Goal: Information Seeking & Learning: Learn about a topic

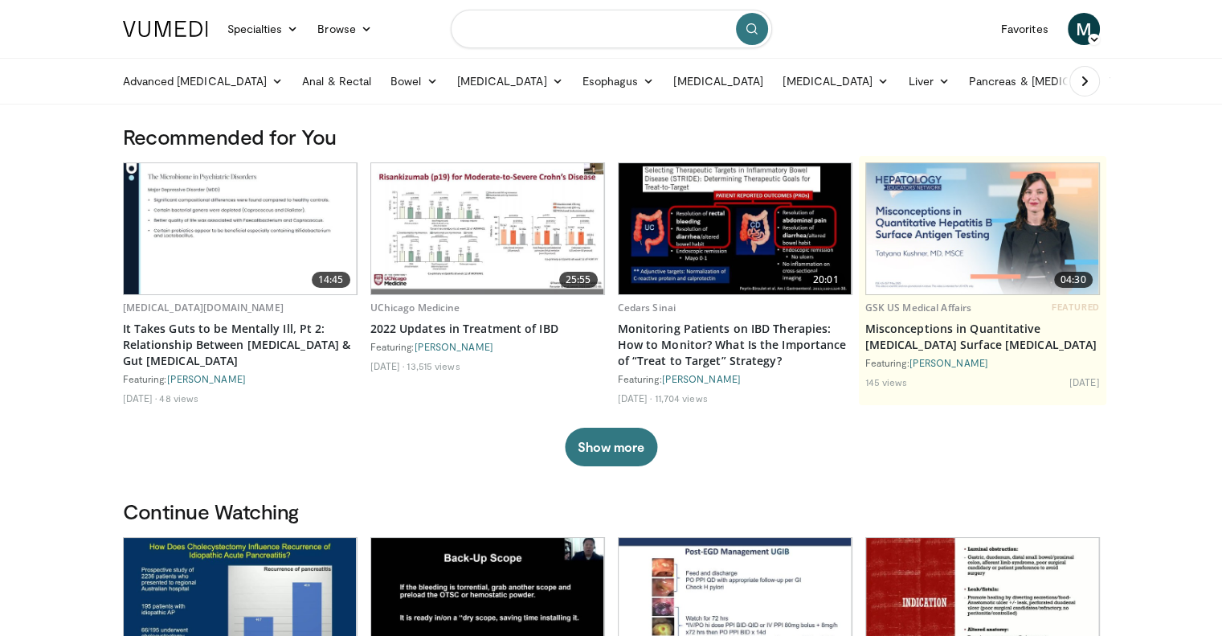
click at [546, 24] on input "Search topics, interventions" at bounding box center [611, 29] width 321 height 39
type input "**********"
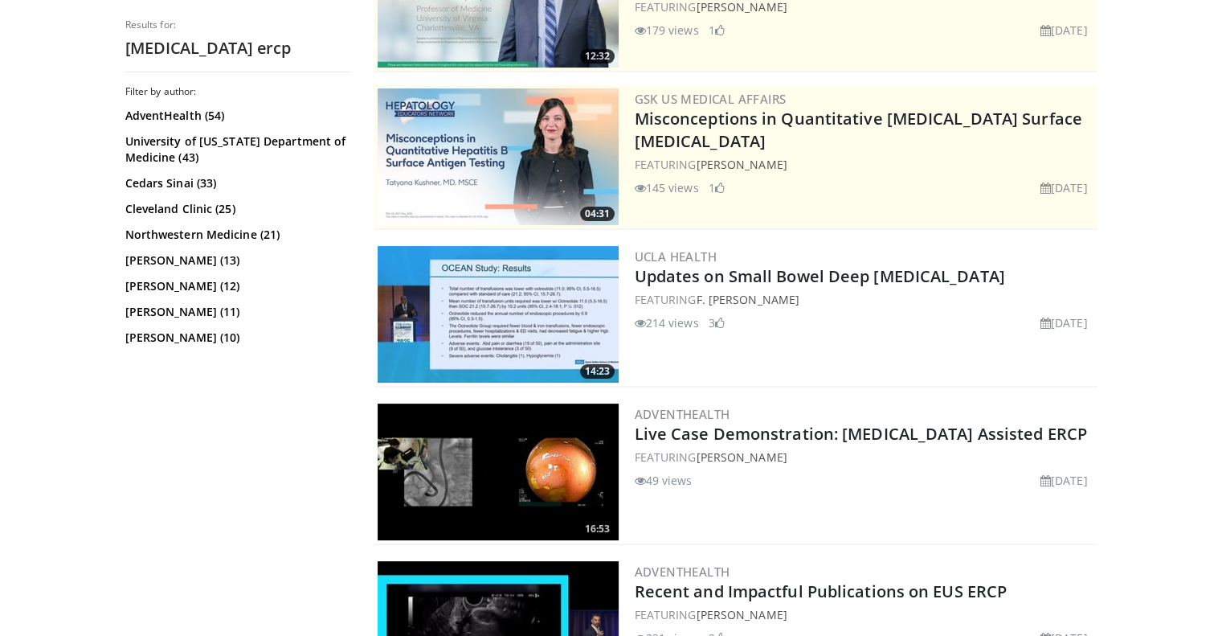
scroll to position [252, 0]
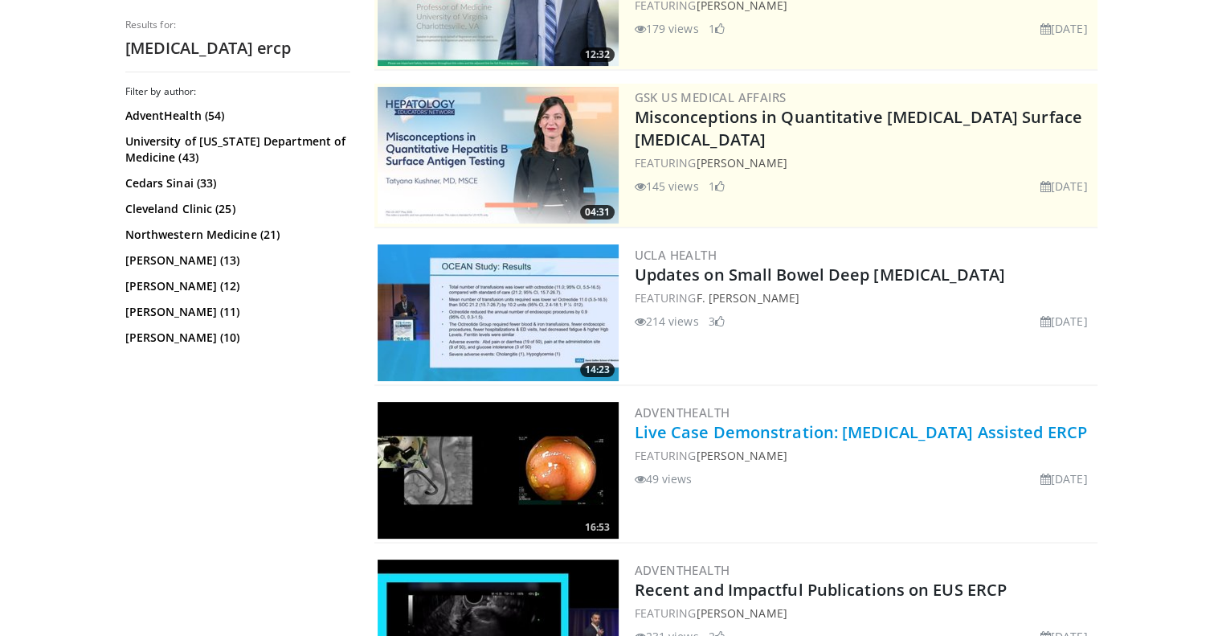
click at [803, 431] on link "Live Case Demonstration: [MEDICAL_DATA] Assisted ERCP" at bounding box center [861, 432] width 452 height 22
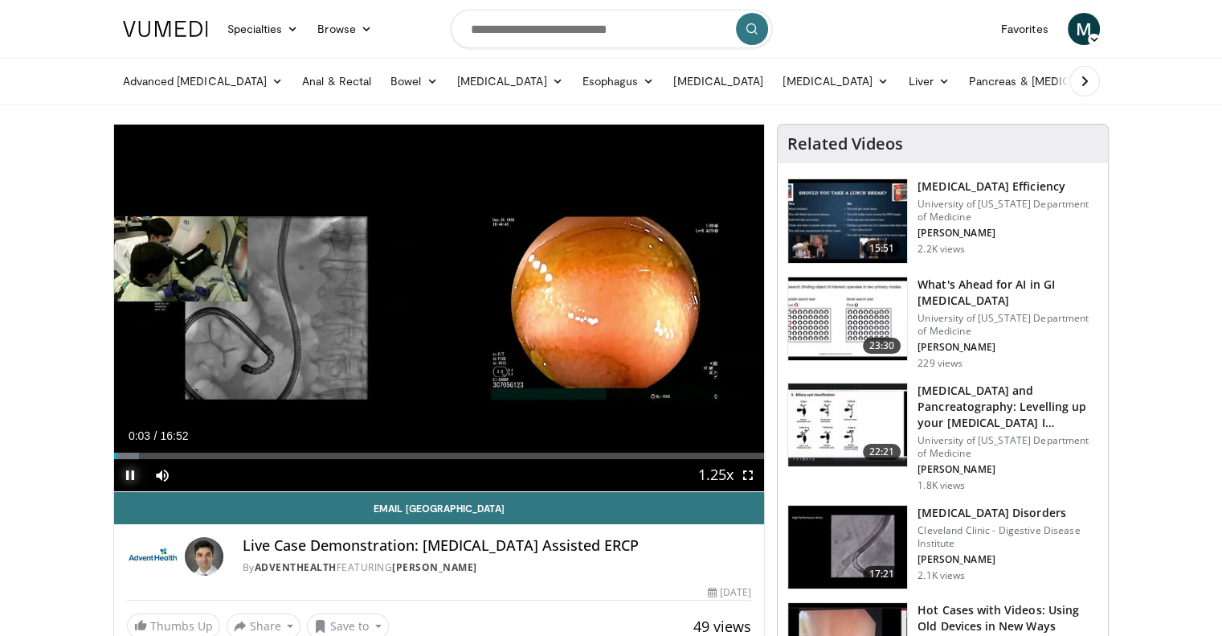
click at [132, 470] on span "Video Player" at bounding box center [130, 475] width 32 height 32
click at [746, 474] on span "Video Player" at bounding box center [748, 475] width 32 height 32
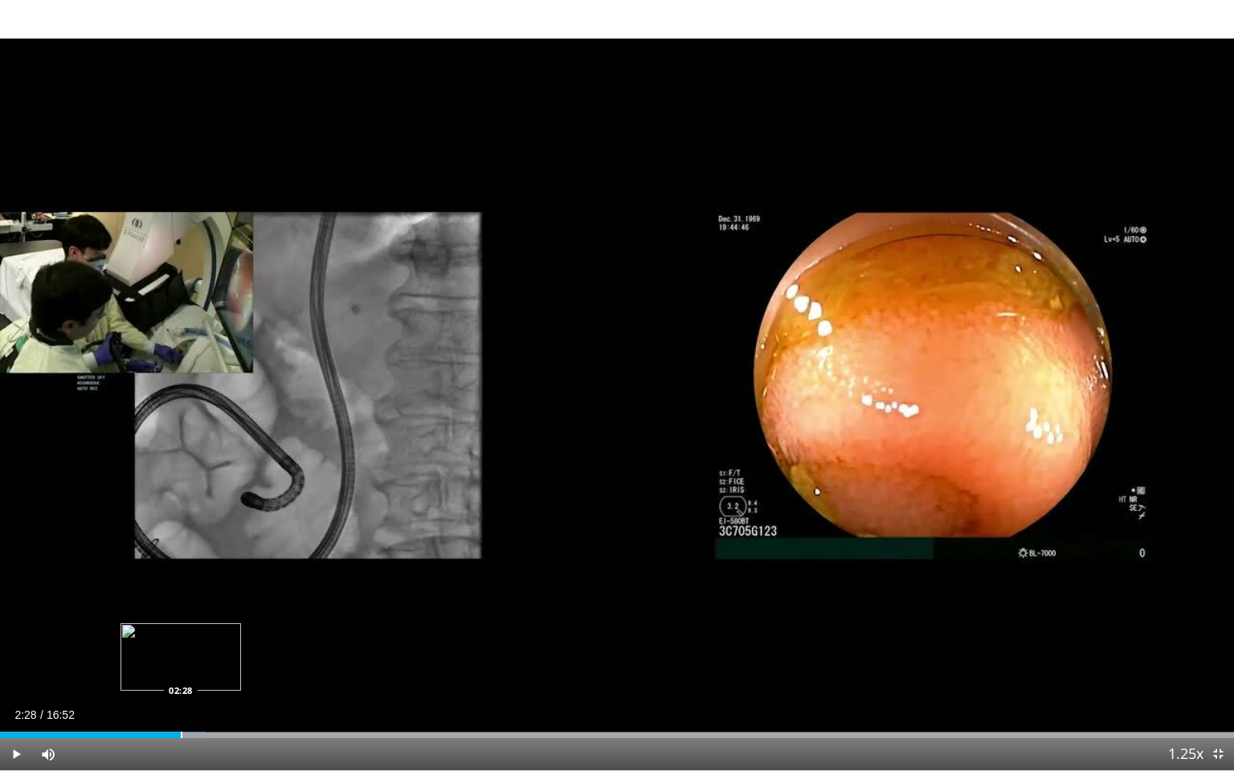
click at [181, 635] on div "Progress Bar" at bounding box center [182, 735] width 2 height 6
click at [227, 635] on div "Progress Bar" at bounding box center [228, 735] width 2 height 6
click at [296, 635] on div "Progress Bar" at bounding box center [297, 735] width 2 height 6
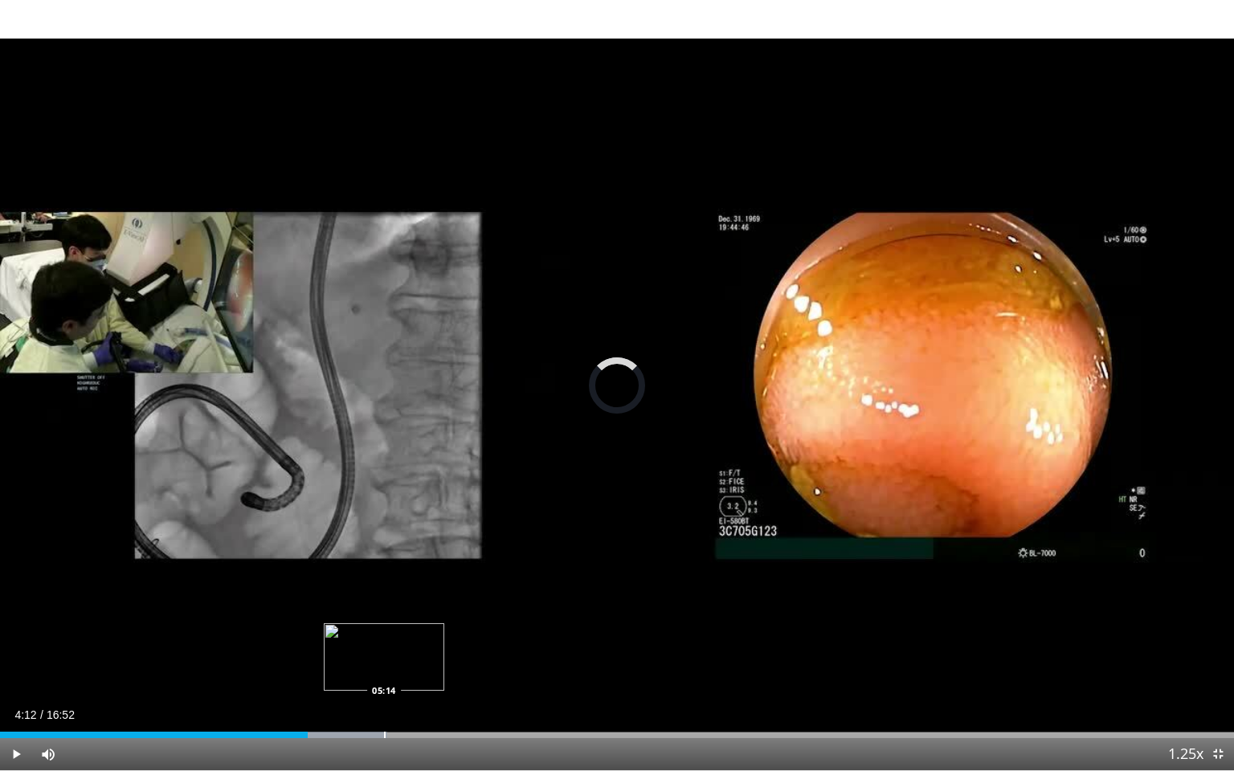
click at [384, 635] on div "Progress Bar" at bounding box center [385, 735] width 2 height 6
click at [450, 635] on div "Loaded : 35.60% 05:17 06:08" at bounding box center [617, 730] width 1234 height 15
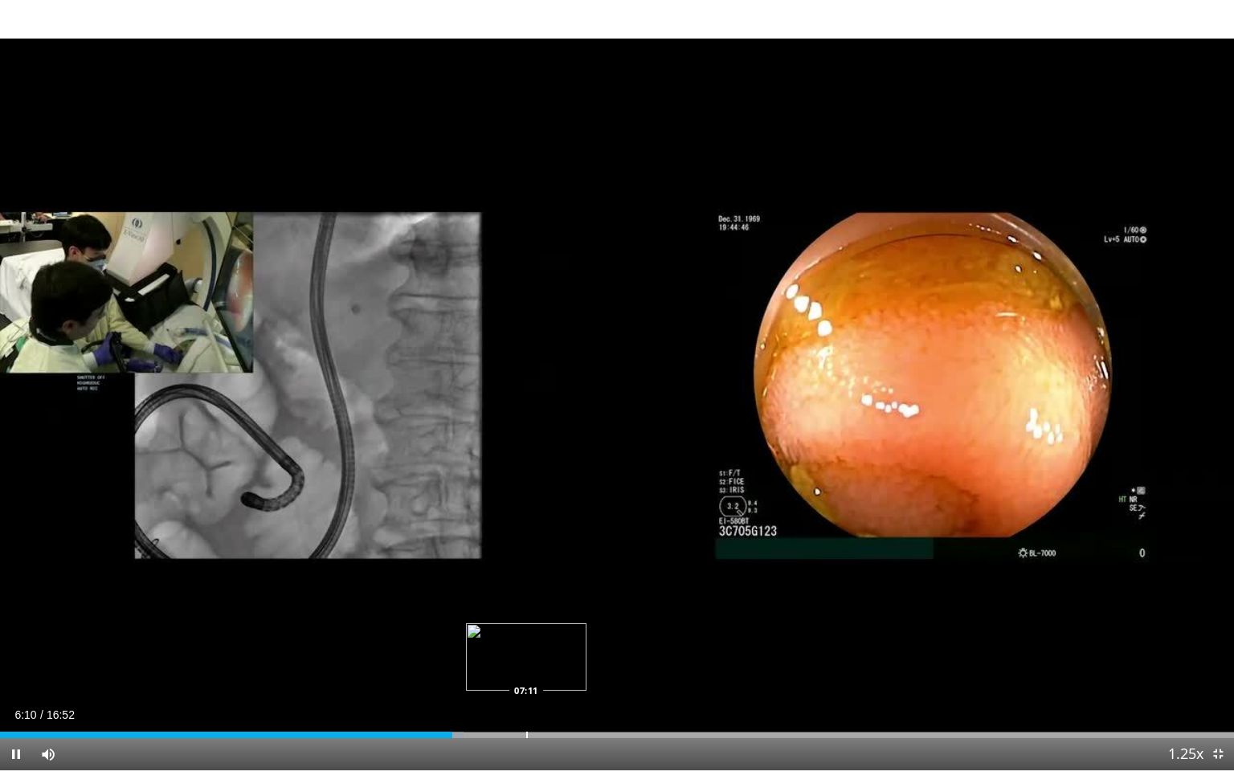
click at [526, 635] on div "Progress Bar" at bounding box center [527, 735] width 2 height 6
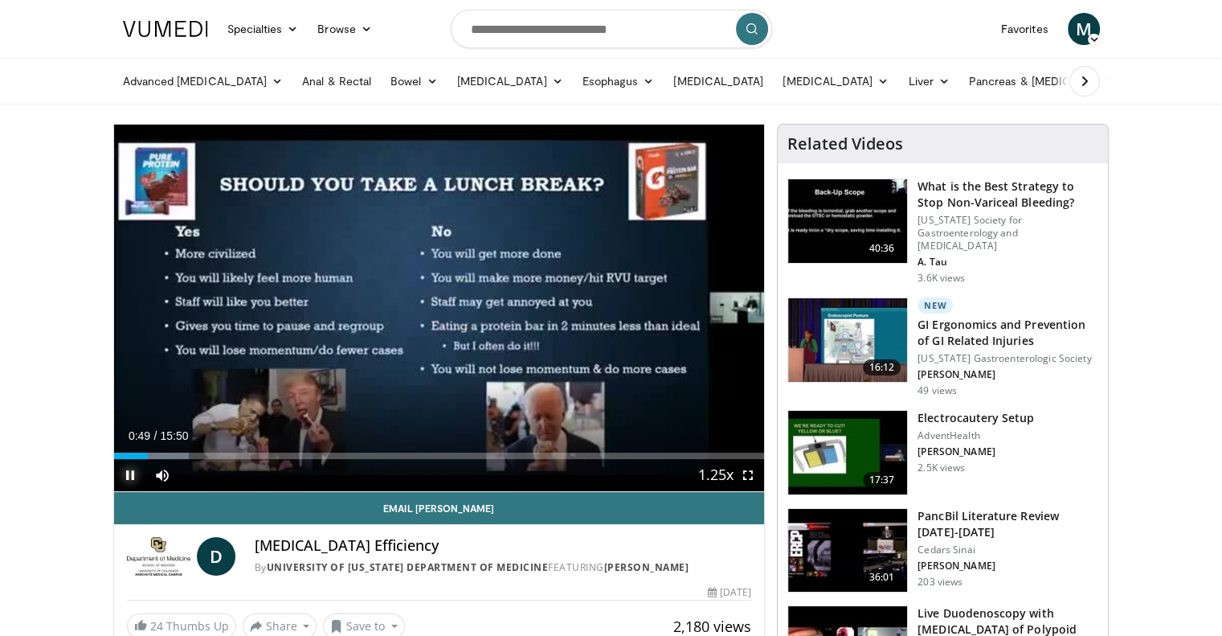
click at [129, 472] on span "Video Player" at bounding box center [130, 475] width 32 height 32
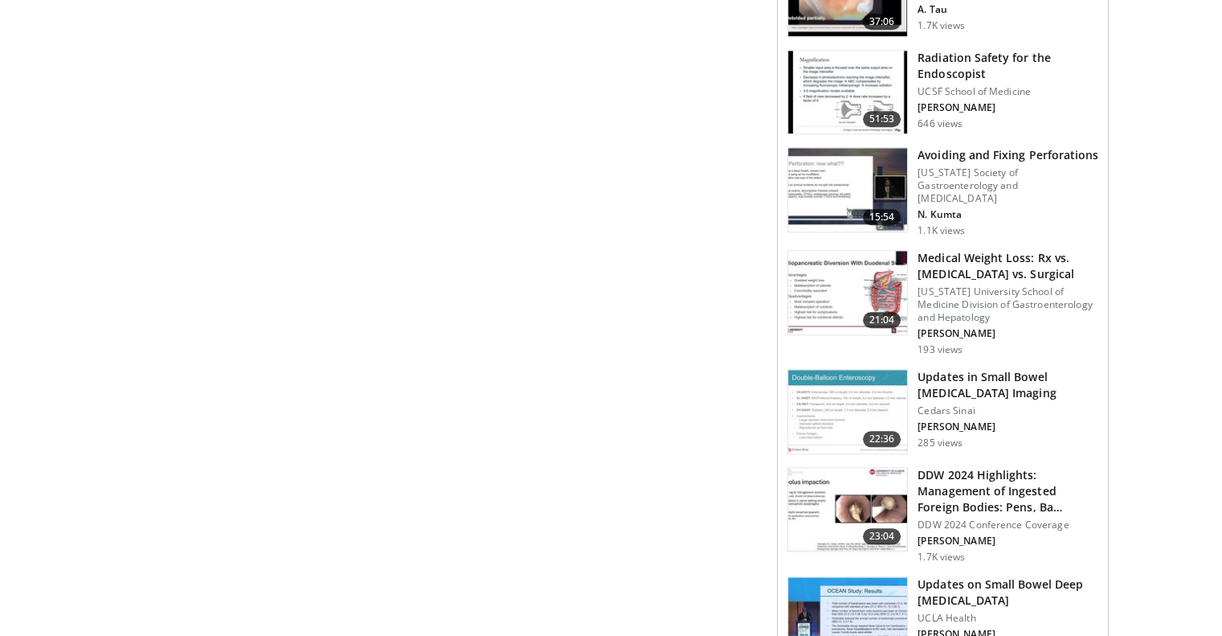
scroll to position [1501, 0]
